Goal: Information Seeking & Learning: Learn about a topic

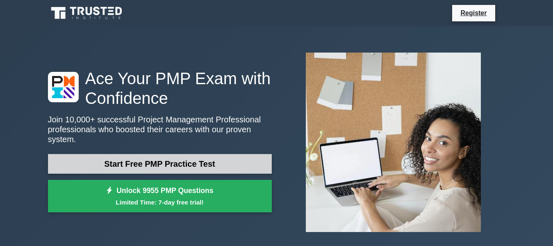
click at [181, 158] on link "Start Free PMP Practice Test" at bounding box center [160, 164] width 224 height 20
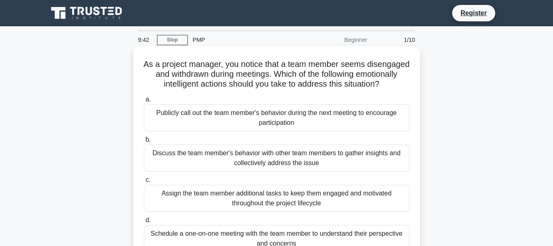
scroll to position [41, 0]
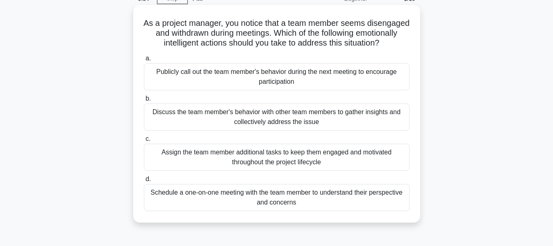
click at [302, 211] on div "Schedule a one-on-one meeting with the team member to understand their perspect…" at bounding box center [277, 197] width 266 height 27
click at [144, 182] on input "d. Schedule a one-on-one meeting with the team member to understand their persp…" at bounding box center [144, 178] width 0 height 5
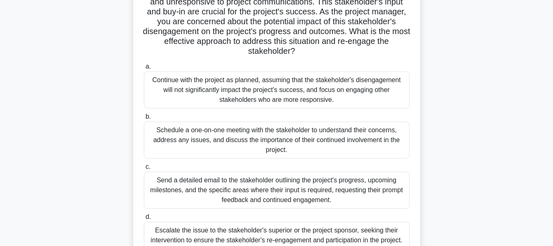
scroll to position [123, 0]
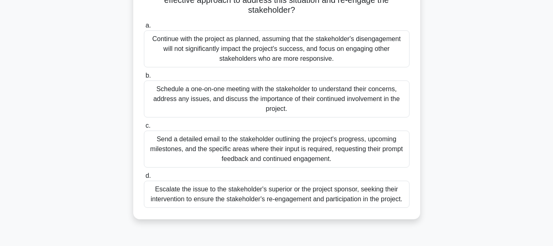
click at [295, 89] on div "Schedule a one-on-one meeting with the stakeholder to understand their concerns…" at bounding box center [277, 98] width 266 height 37
click at [144, 78] on input "b. Schedule a one-on-one meeting with the stakeholder to understand their conce…" at bounding box center [144, 75] width 0 height 5
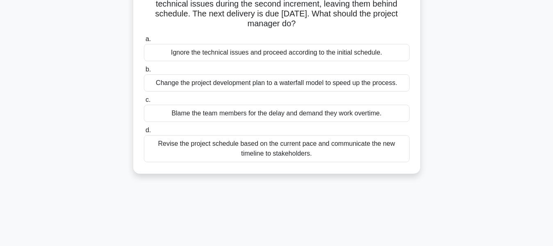
scroll to position [82, 0]
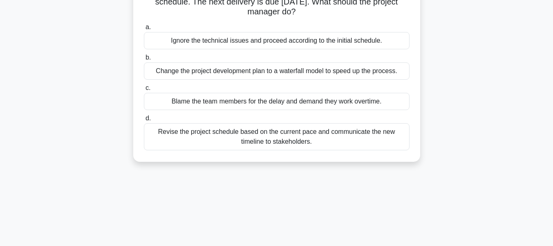
click at [285, 143] on div "Revise the project schedule based on the current pace and communicate the new t…" at bounding box center [277, 136] width 266 height 27
click at [144, 121] on input "d. Revise the project schedule based on the current pace and communicate the ne…" at bounding box center [144, 118] width 0 height 5
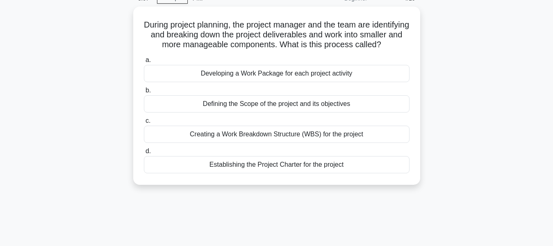
scroll to position [0, 0]
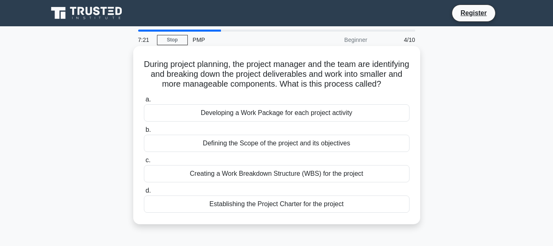
click at [291, 182] on div "Creating a Work Breakdown Structure (WBS) for the project" at bounding box center [277, 173] width 266 height 17
click at [144, 163] on input "c. Creating a Work Breakdown Structure (WBS) for the project" at bounding box center [144, 160] width 0 height 5
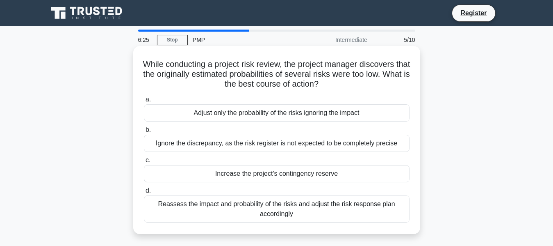
click at [300, 214] on div "Reassess the impact and probability of the risks and adjust the risk response p…" at bounding box center [277, 208] width 266 height 27
click at [144, 193] on input "d. Reassess the impact and probability of the risks and adjust the risk respons…" at bounding box center [144, 190] width 0 height 5
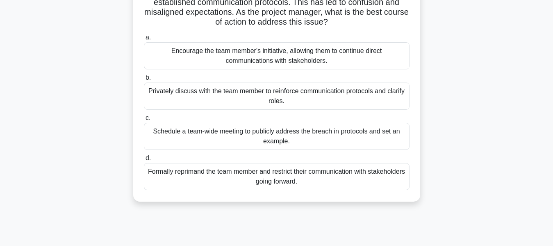
scroll to position [82, 0]
click at [239, 90] on div "Privately discuss with the team member to reinforce communication protocols and…" at bounding box center [277, 95] width 266 height 27
click at [144, 80] on input "b. Privately discuss with the team member to reinforce communication protocols …" at bounding box center [144, 77] width 0 height 5
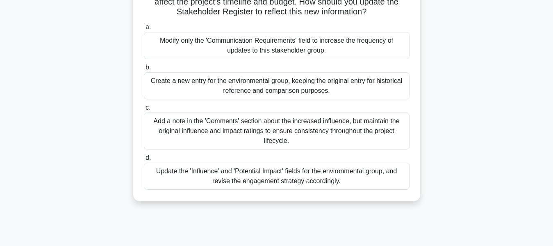
scroll to position [123, 0]
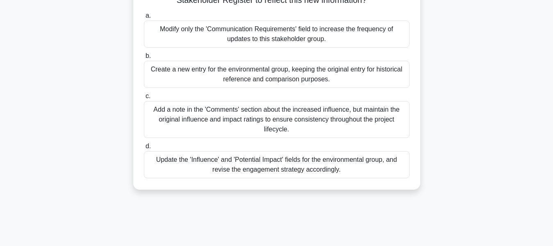
click at [283, 166] on div "Update the 'Influence' and 'Potential Impact' fields for the environmental grou…" at bounding box center [277, 164] width 266 height 27
click at [144, 149] on input "d. Update the 'Influence' and 'Potential Impact' fields for the environmental g…" at bounding box center [144, 146] width 0 height 5
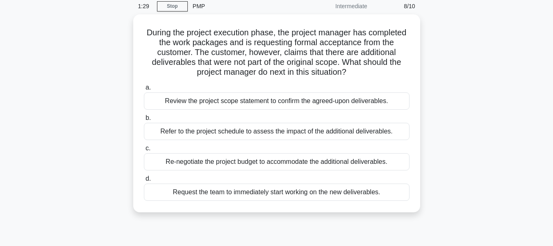
scroll to position [0, 0]
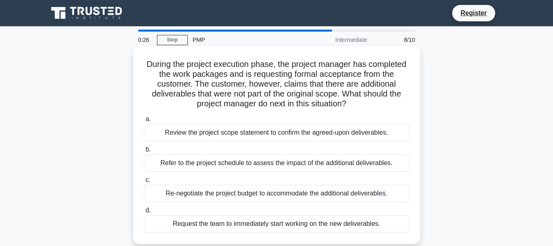
click at [295, 130] on div "Review the project scope statement to confirm the agreed-upon deliverables." at bounding box center [277, 132] width 266 height 17
click at [144, 122] on input "a. Review the project scope statement to confirm the agreed-upon deliverables." at bounding box center [144, 119] width 0 height 5
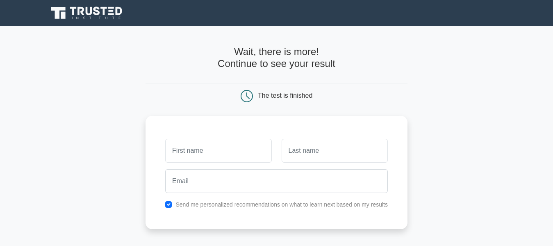
click at [282, 97] on div "The test is finished" at bounding box center [285, 95] width 55 height 7
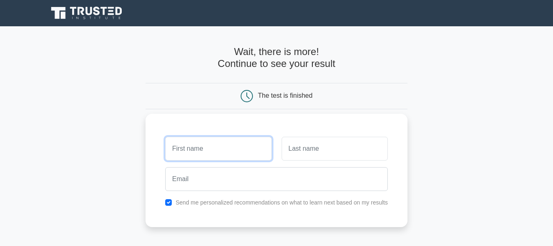
click at [238, 152] on input "text" at bounding box center [218, 149] width 106 height 24
type input "fatima"
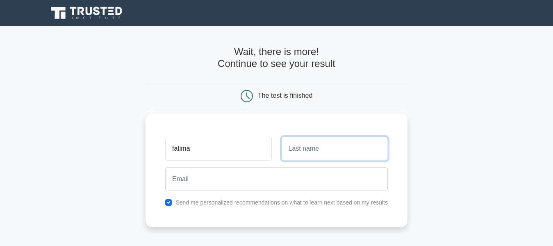
click at [336, 152] on input "text" at bounding box center [335, 149] width 106 height 24
type input "haneef"
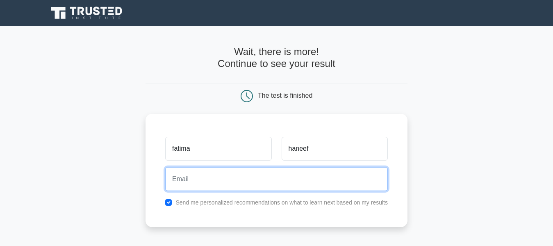
click at [229, 182] on input "email" at bounding box center [276, 179] width 223 height 24
type input "sonifatima98@gmail.com"
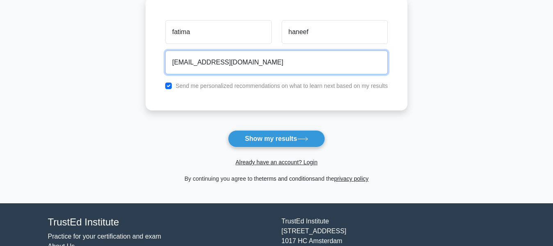
scroll to position [123, 0]
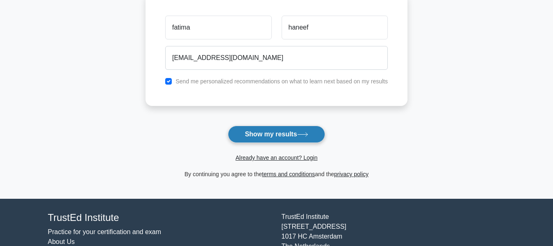
click at [277, 137] on button "Show my results" at bounding box center [276, 134] width 97 height 17
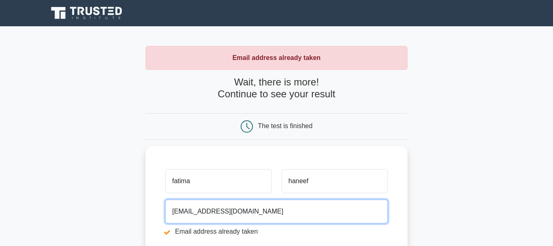
drag, startPoint x: 252, startPoint y: 211, endPoint x: 88, endPoint y: 185, distance: 166.5
click at [88, 185] on main "Email address already taken Wait, there is more! Continue to see your result Th…" at bounding box center [276, 196] width 553 height 341
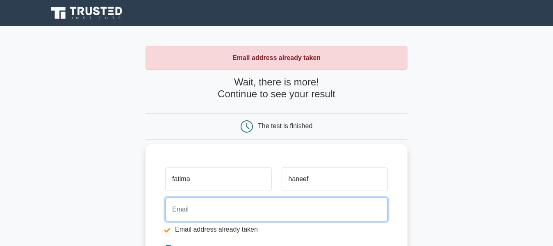
click at [217, 213] on input "email" at bounding box center [276, 209] width 223 height 24
type input "fatimahaneef@googlemail.com"
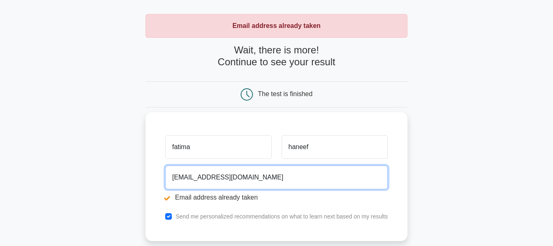
scroll to position [82, 0]
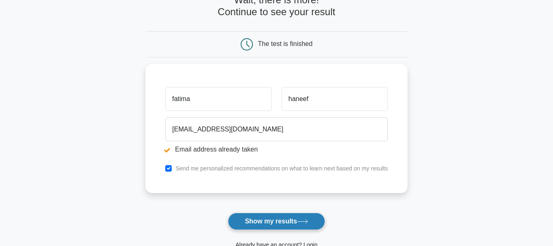
click at [272, 224] on button "Show my results" at bounding box center [276, 221] width 97 height 17
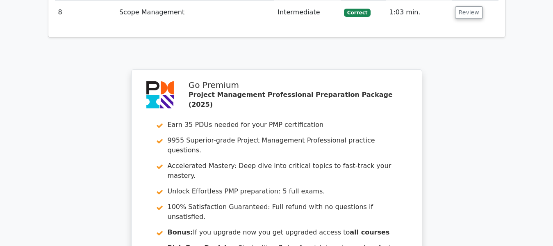
scroll to position [1436, 0]
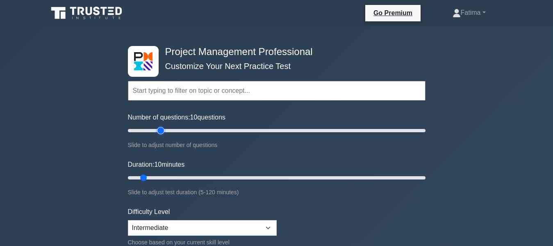
type input "25"
click at [158, 130] on input "Number of questions: 10 questions" at bounding box center [277, 131] width 298 height 10
type input "15"
click at [161, 177] on input "Duration: 15 minutes" at bounding box center [277, 178] width 298 height 10
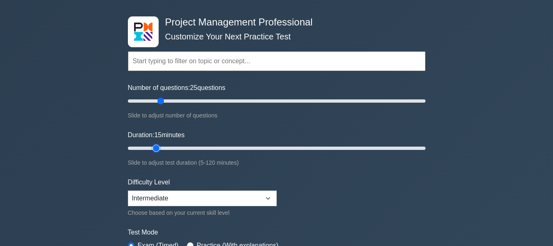
scroll to position [82, 0]
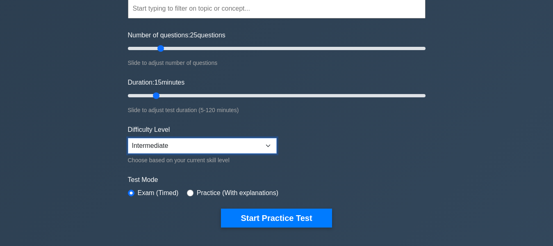
click at [266, 145] on select "Beginner Intermediate Expert" at bounding box center [202, 146] width 149 height 16
select select "expert"
click at [128, 138] on select "Beginner Intermediate Expert" at bounding box center [202, 146] width 149 height 16
click at [187, 192] on input "radio" at bounding box center [190, 193] width 7 height 7
radio input "true"
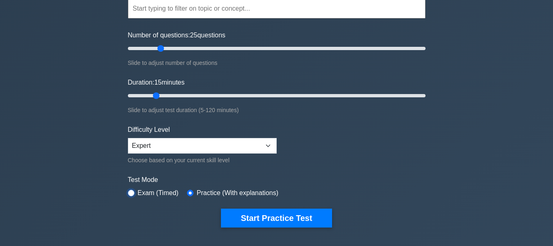
click at [132, 194] on input "radio" at bounding box center [131, 193] width 7 height 7
radio input "true"
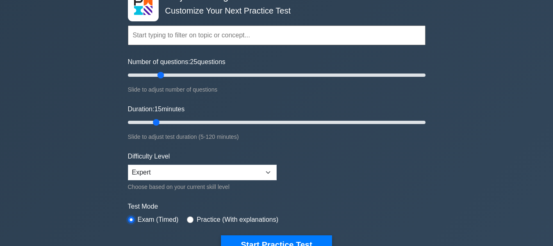
scroll to position [41, 0]
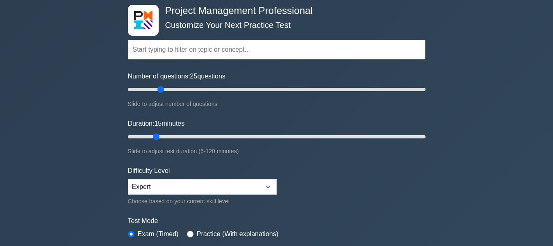
click at [206, 51] on input "text" at bounding box center [277, 50] width 298 height 20
type input "20"
click at [155, 89] on input "Number of questions: 20 questions" at bounding box center [277, 90] width 298 height 10
type input "10"
click at [149, 137] on input "Duration: 15 minutes" at bounding box center [277, 137] width 298 height 10
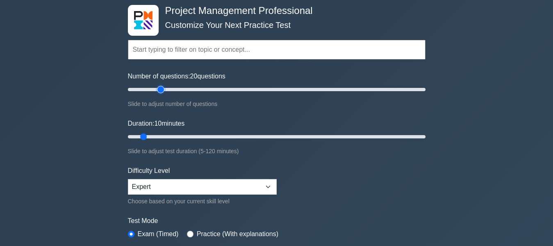
type input "25"
click at [159, 89] on input "Number of questions: 20 questions" at bounding box center [277, 90] width 298 height 10
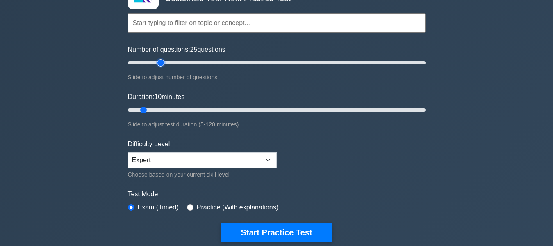
scroll to position [82, 0]
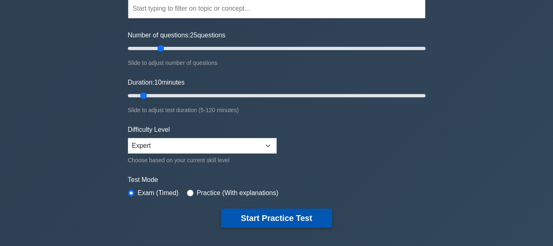
click at [283, 217] on button "Start Practice Test" at bounding box center [276, 217] width 111 height 19
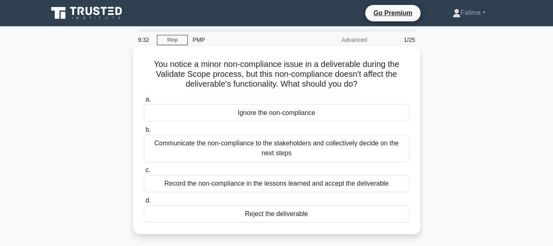
click at [308, 146] on div "Communicate the non-compliance to the stakeholders and collectively decide on t…" at bounding box center [277, 148] width 266 height 27
click at [144, 133] on input "b. Communicate the non-compliance to the stakeholders and collectively decide o…" at bounding box center [144, 129] width 0 height 5
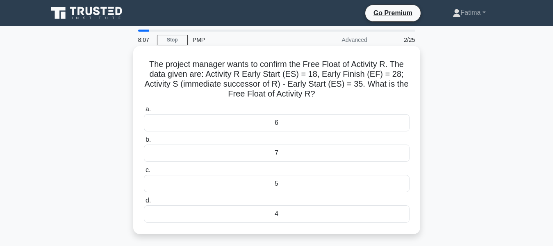
click at [280, 152] on div "7" at bounding box center [277, 152] width 266 height 17
click at [144, 142] on input "b. 7" at bounding box center [144, 139] width 0 height 5
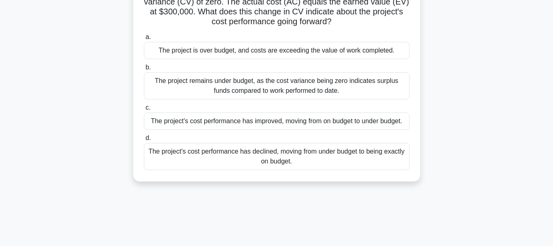
scroll to position [41, 0]
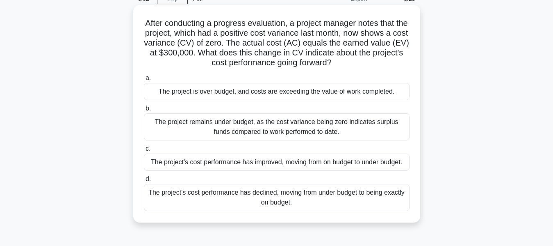
click at [238, 130] on div "The project remains under budget, as the cost variance being zero indicates sur…" at bounding box center [277, 126] width 266 height 27
click at [144, 111] on input "b. The project remains under budget, as the cost variance being zero indicates …" at bounding box center [144, 108] width 0 height 5
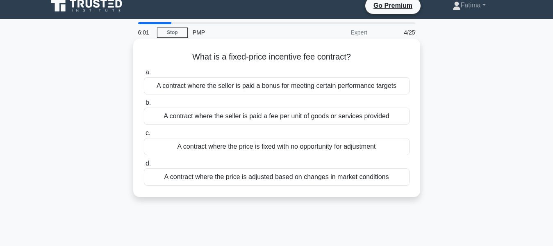
scroll to position [0, 0]
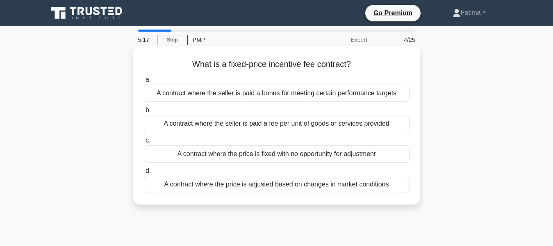
click at [282, 155] on div "A contract where the price is fixed with no opportunity for adjustment" at bounding box center [277, 153] width 266 height 17
click at [144, 143] on input "c. A contract where the price is fixed with no opportunity for adjustment" at bounding box center [144, 140] width 0 height 5
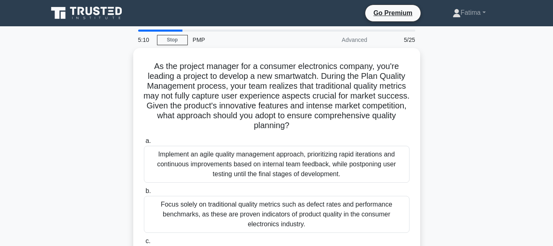
click at [510, 112] on div "As the project manager for a consumer electronics company, you're leading a pro…" at bounding box center [277, 201] width 468 height 306
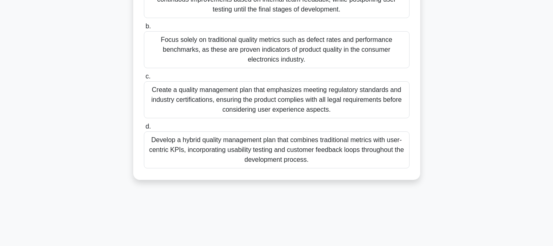
scroll to position [164, 0]
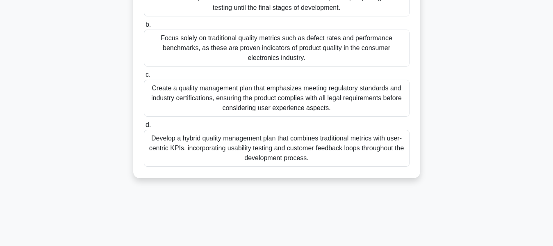
click at [342, 105] on div "Create a quality management plan that emphasizes meeting regulatory standards a…" at bounding box center [277, 98] width 266 height 37
click at [144, 78] on input "c. Create a quality management plan that emphasizes meeting regulatory standard…" at bounding box center [144, 74] width 0 height 5
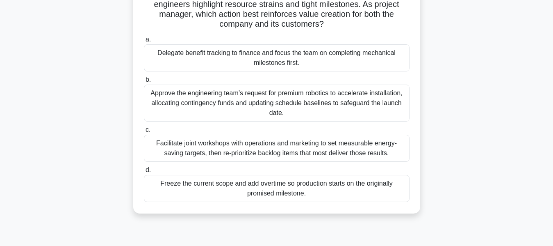
scroll to position [75, 0]
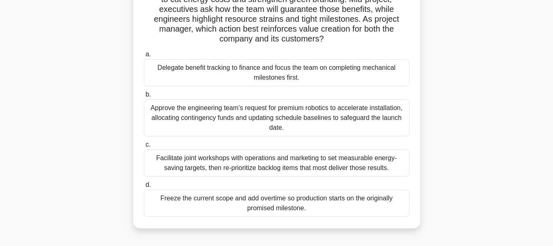
click at [339, 122] on div "Approve the engineering team’s request for premium robotics to accelerate insta…" at bounding box center [277, 117] width 266 height 37
click at [144, 97] on input "b. Approve the engineering team’s request for premium robotics to accelerate in…" at bounding box center [144, 94] width 0 height 5
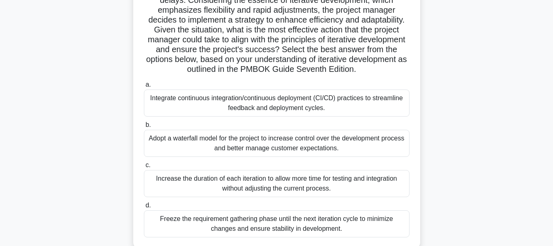
scroll to position [164, 0]
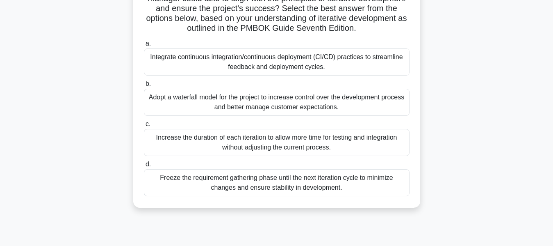
click at [276, 98] on div "Adopt a waterfall model for the project to increase control over the developmen…" at bounding box center [277, 102] width 266 height 27
click at [144, 87] on input "b. Adopt a waterfall model for the project to increase control over the develop…" at bounding box center [144, 83] width 0 height 5
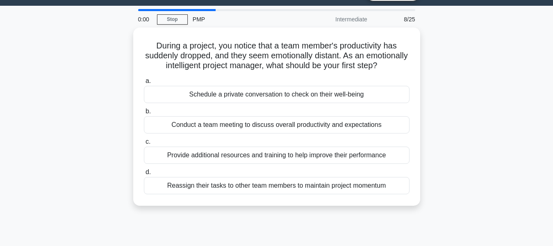
scroll to position [0, 0]
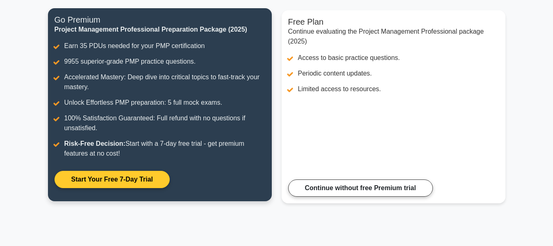
scroll to position [199, 0]
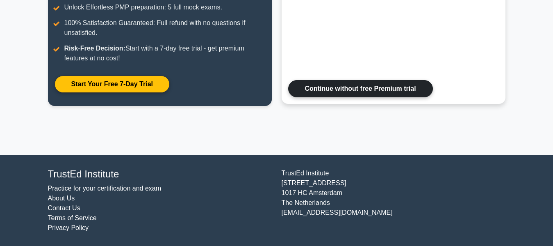
click at [352, 92] on link "Continue without free Premium trial" at bounding box center [360, 88] width 145 height 17
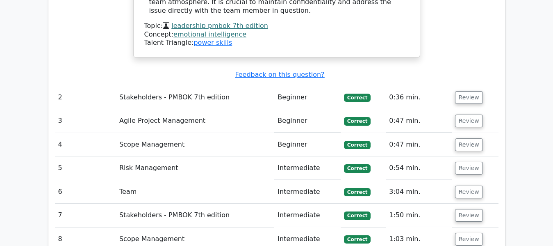
scroll to position [1108, 0]
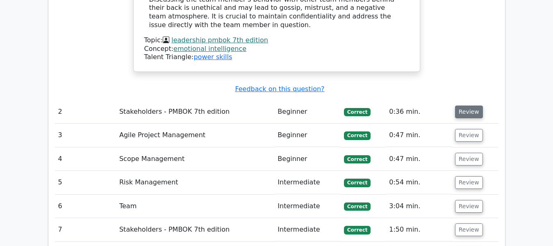
click at [468, 105] on button "Review" at bounding box center [469, 111] width 28 height 13
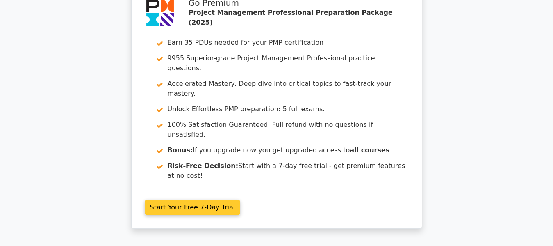
scroll to position [1969, 0]
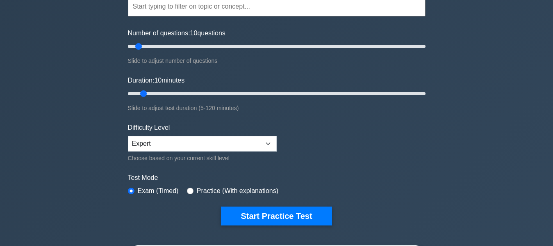
scroll to position [164, 0]
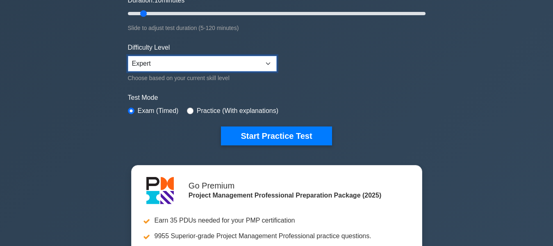
click at [195, 64] on select "Beginner Intermediate Expert" at bounding box center [202, 64] width 149 height 16
select select "intermediate"
click at [128, 56] on select "Beginner Intermediate Expert" at bounding box center [202, 64] width 149 height 16
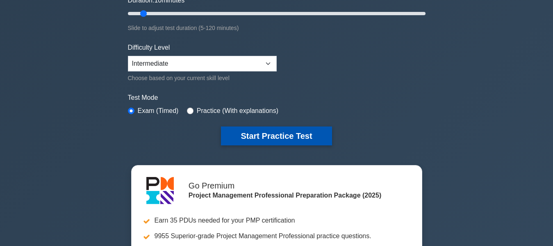
click at [277, 139] on button "Start Practice Test" at bounding box center [276, 135] width 111 height 19
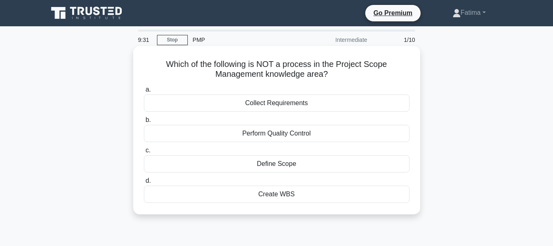
click at [308, 135] on div "Perform Quality Control" at bounding box center [277, 133] width 266 height 17
click at [144, 123] on input "b. Perform Quality Control" at bounding box center [144, 119] width 0 height 5
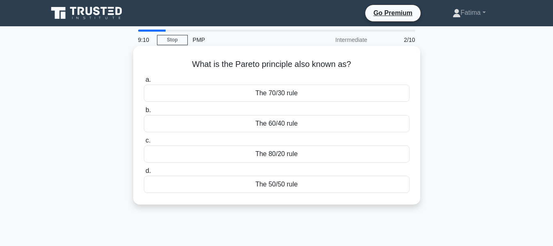
click at [279, 91] on div "The 70/30 rule" at bounding box center [277, 93] width 266 height 17
click at [144, 82] on input "a. The 70/30 rule" at bounding box center [144, 79] width 0 height 5
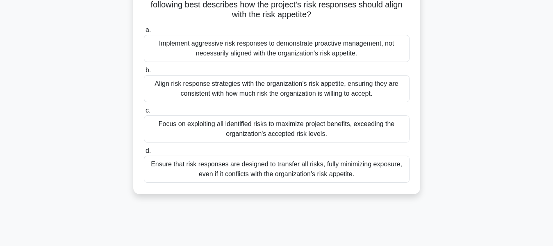
scroll to position [82, 0]
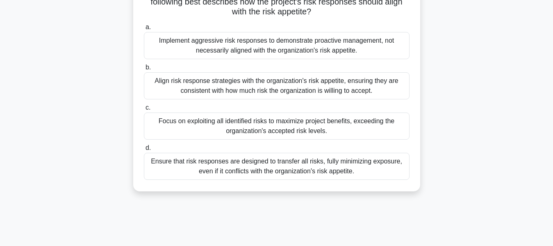
click at [270, 83] on div "Align risk response strategies with the organization's risk appetite, ensuring …" at bounding box center [277, 85] width 266 height 27
click at [144, 70] on input "b. Align risk response strategies with the organization's risk appetite, ensuri…" at bounding box center [144, 67] width 0 height 5
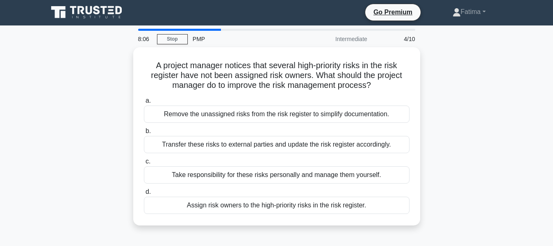
scroll to position [0, 0]
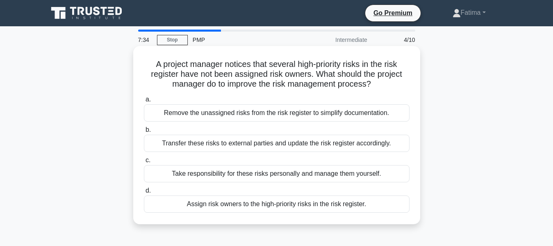
click at [280, 206] on div "Assign risk owners to the high-priority risks in the risk register." at bounding box center [277, 203] width 266 height 17
click at [144, 193] on input "d. Assign risk owners to the high-priority risks in the risk register." at bounding box center [144, 190] width 0 height 5
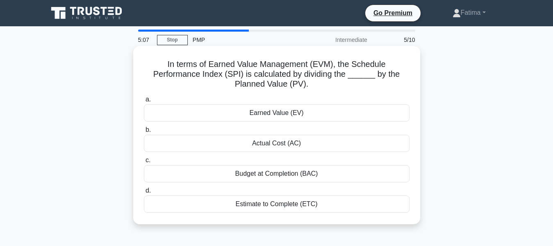
click at [278, 114] on div "Earned Value (EV)" at bounding box center [277, 112] width 266 height 17
click at [144, 102] on input "a. Earned Value (EV)" at bounding box center [144, 99] width 0 height 5
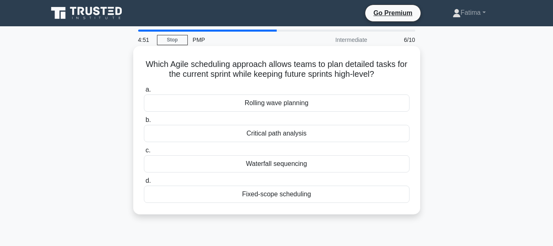
click at [265, 140] on div "Critical path analysis" at bounding box center [277, 133] width 266 height 17
click at [144, 123] on input "b. Critical path analysis" at bounding box center [144, 119] width 0 height 5
